Goal: Information Seeking & Learning: Learn about a topic

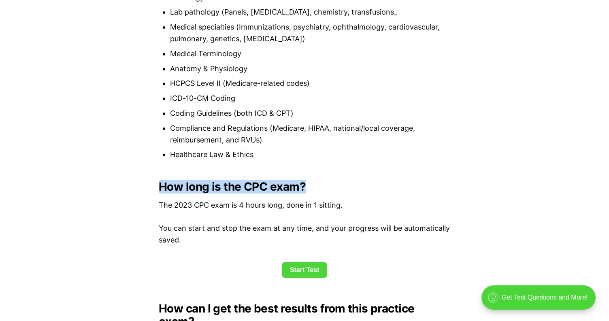
drag, startPoint x: 157, startPoint y: 187, endPoint x: 309, endPoint y: 188, distance: 152.6
click at [309, 188] on h2 "How long is the CPC exam?" at bounding box center [304, 186] width 291 height 13
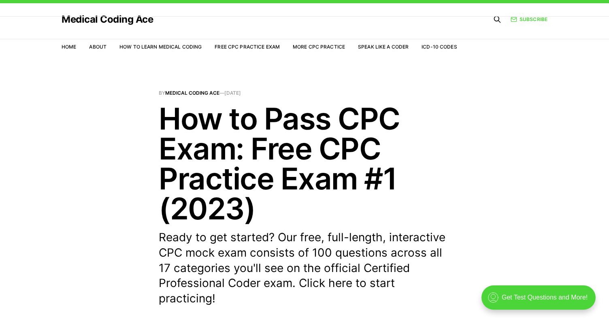
scroll to position [28, 0]
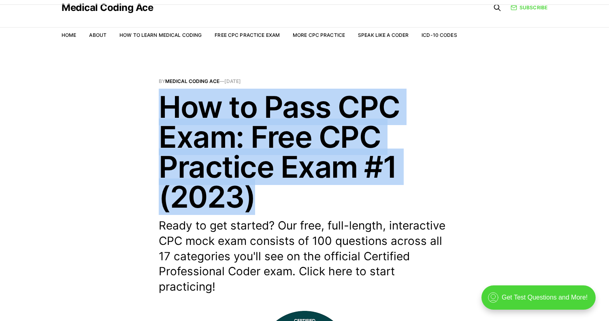
drag, startPoint x: 158, startPoint y: 114, endPoint x: 267, endPoint y: 195, distance: 135.4
click at [267, 195] on header "By Medical Coding Ace — [DATE] How to Pass CPC Exam: Free CPC Practice Exam #1 …" at bounding box center [304, 187] width 609 height 216
click at [267, 195] on h1 "How to Pass CPC Exam: Free CPC Practice Exam #1 (2023)" at bounding box center [304, 152] width 291 height 120
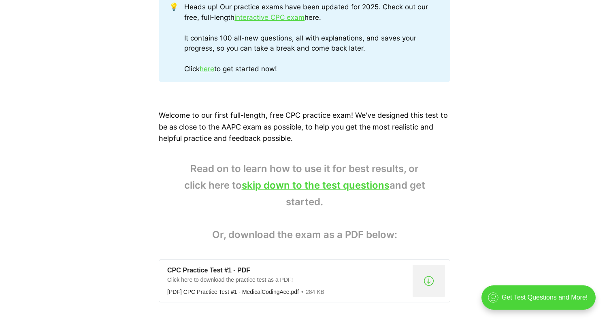
scroll to position [448, 0]
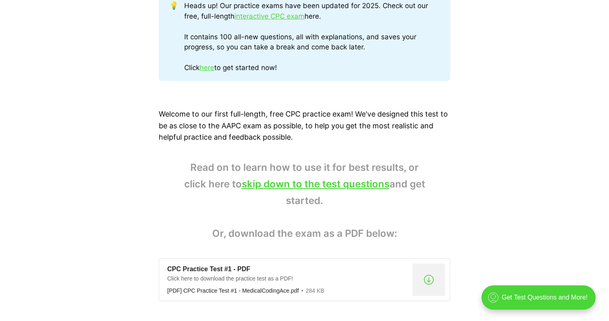
drag, startPoint x: 193, startPoint y: 169, endPoint x: 340, endPoint y: 202, distance: 151.0
click at [340, 202] on blockquote "Read on to learn how to use it for best results, or click here to skip down to …" at bounding box center [304, 200] width 291 height 83
click at [283, 164] on blockquote "Read on to learn how to use it for best results, or click here to skip down to …" at bounding box center [304, 200] width 291 height 83
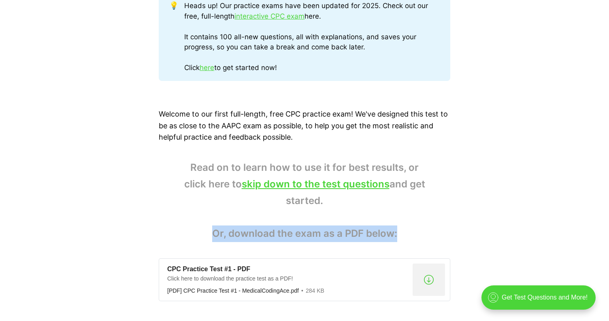
drag, startPoint x: 212, startPoint y: 234, endPoint x: 408, endPoint y: 232, distance: 196.3
click at [408, 232] on blockquote "Read on to learn how to use it for best results, or click here to skip down to …" at bounding box center [304, 200] width 291 height 83
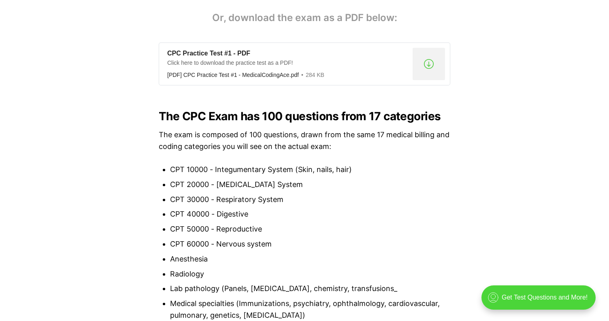
scroll to position [611, 0]
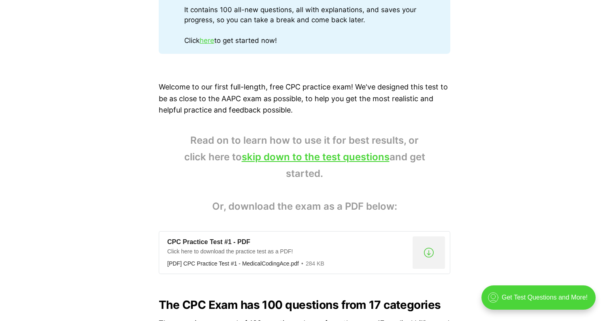
scroll to position [469, 0]
